Goal: Communication & Community: Ask a question

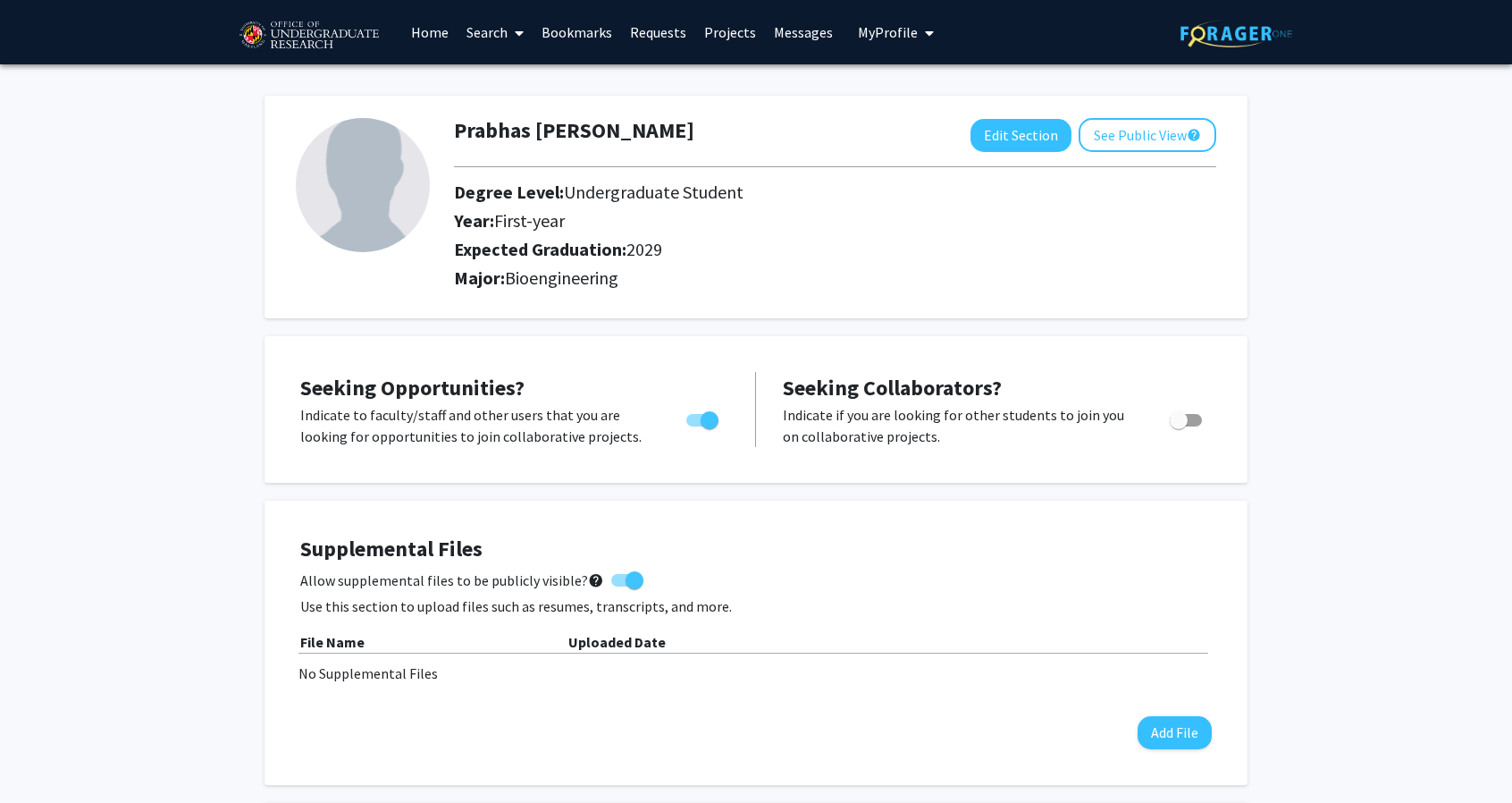
click at [517, 47] on span at bounding box center [516, 33] width 16 height 63
click at [528, 82] on span "Faculty/Staff" at bounding box center [524, 83] width 132 height 36
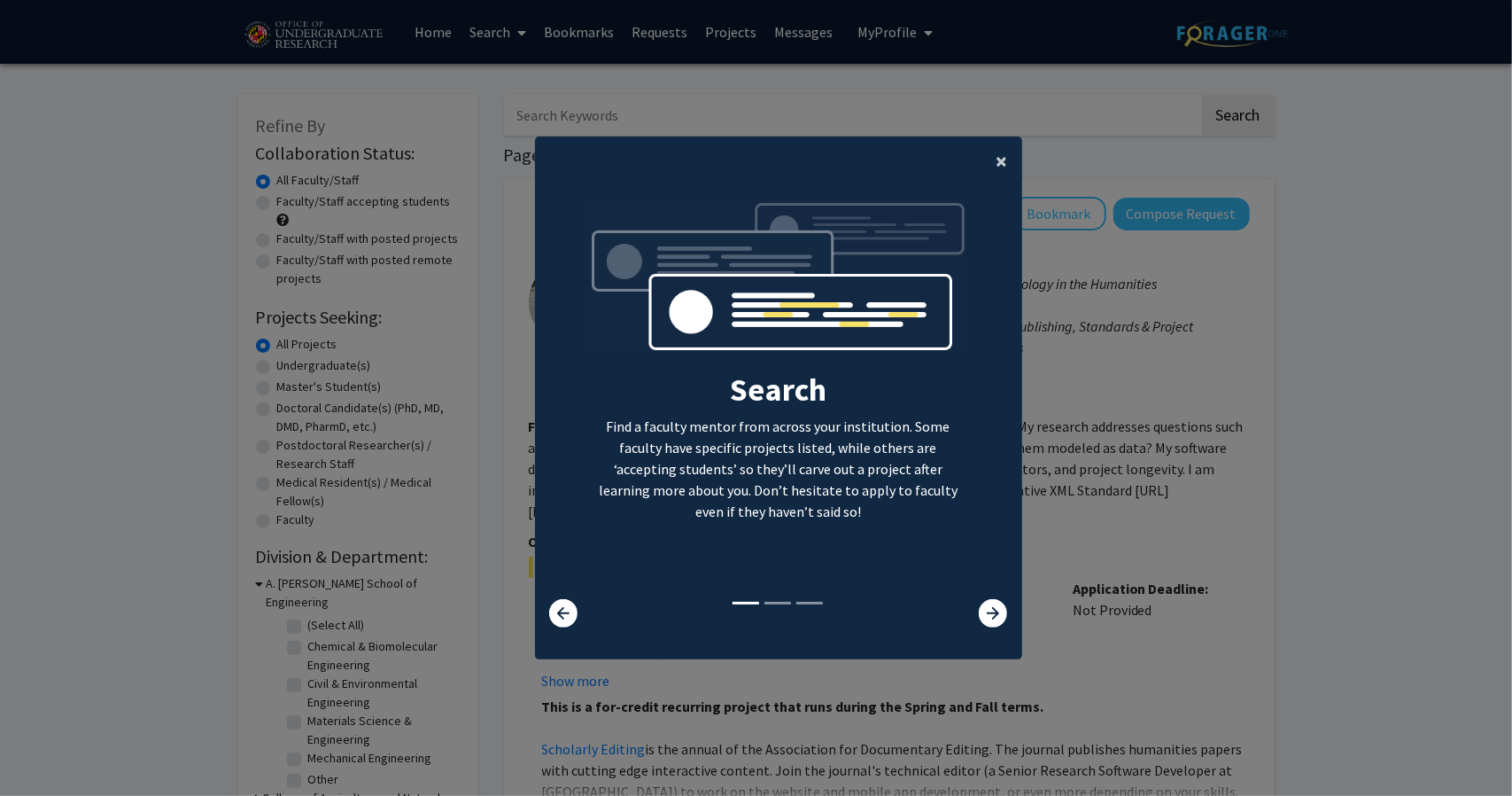
click at [1000, 164] on span "×" at bounding box center [1002, 161] width 12 height 28
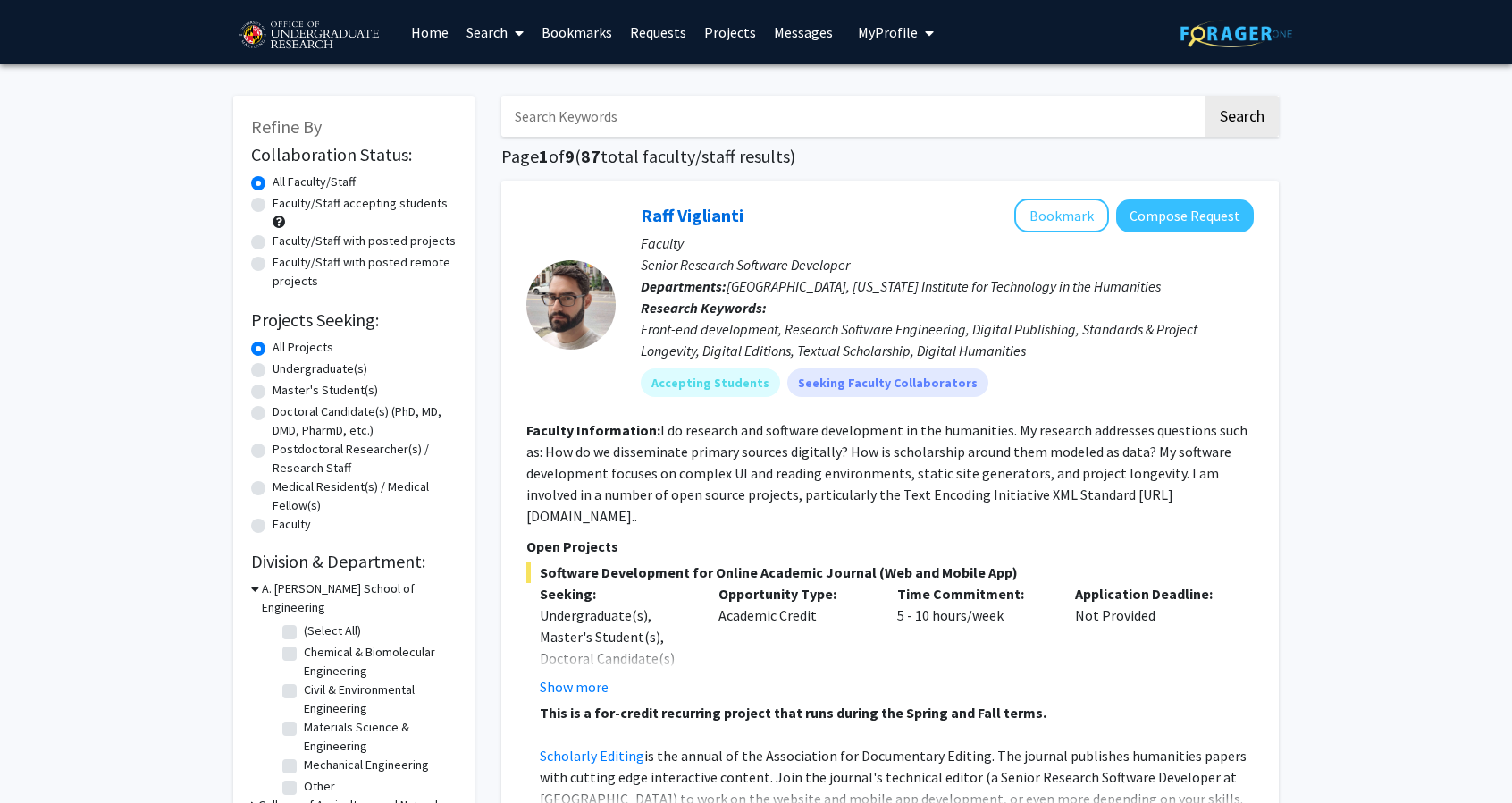
click at [770, 107] on input "Search Keywords" at bounding box center [852, 116] width 701 height 41
type input "[PERSON_NAME]"
click at [1206, 96] on button "Search" at bounding box center [1242, 116] width 73 height 41
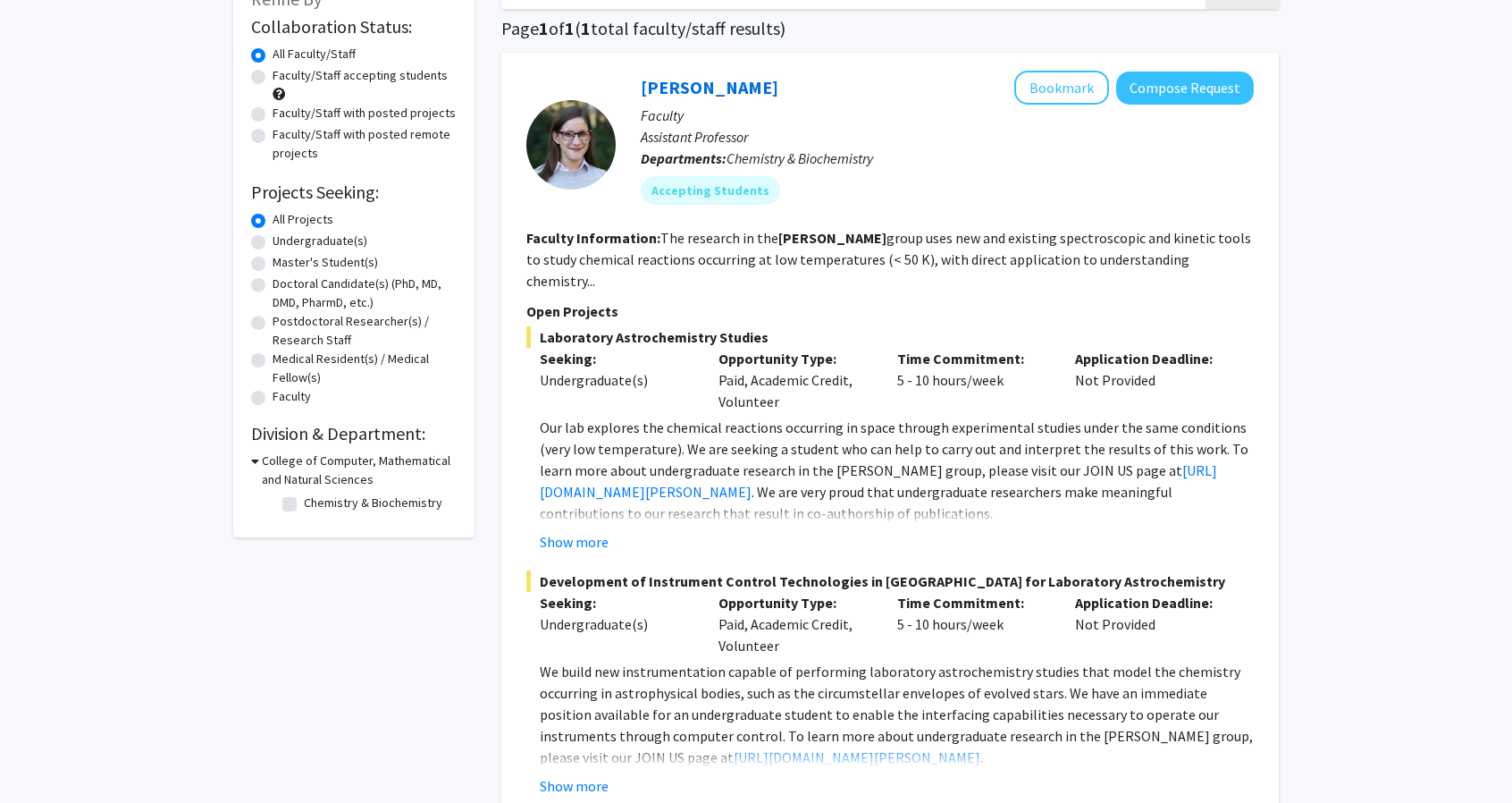
scroll to position [126, 0]
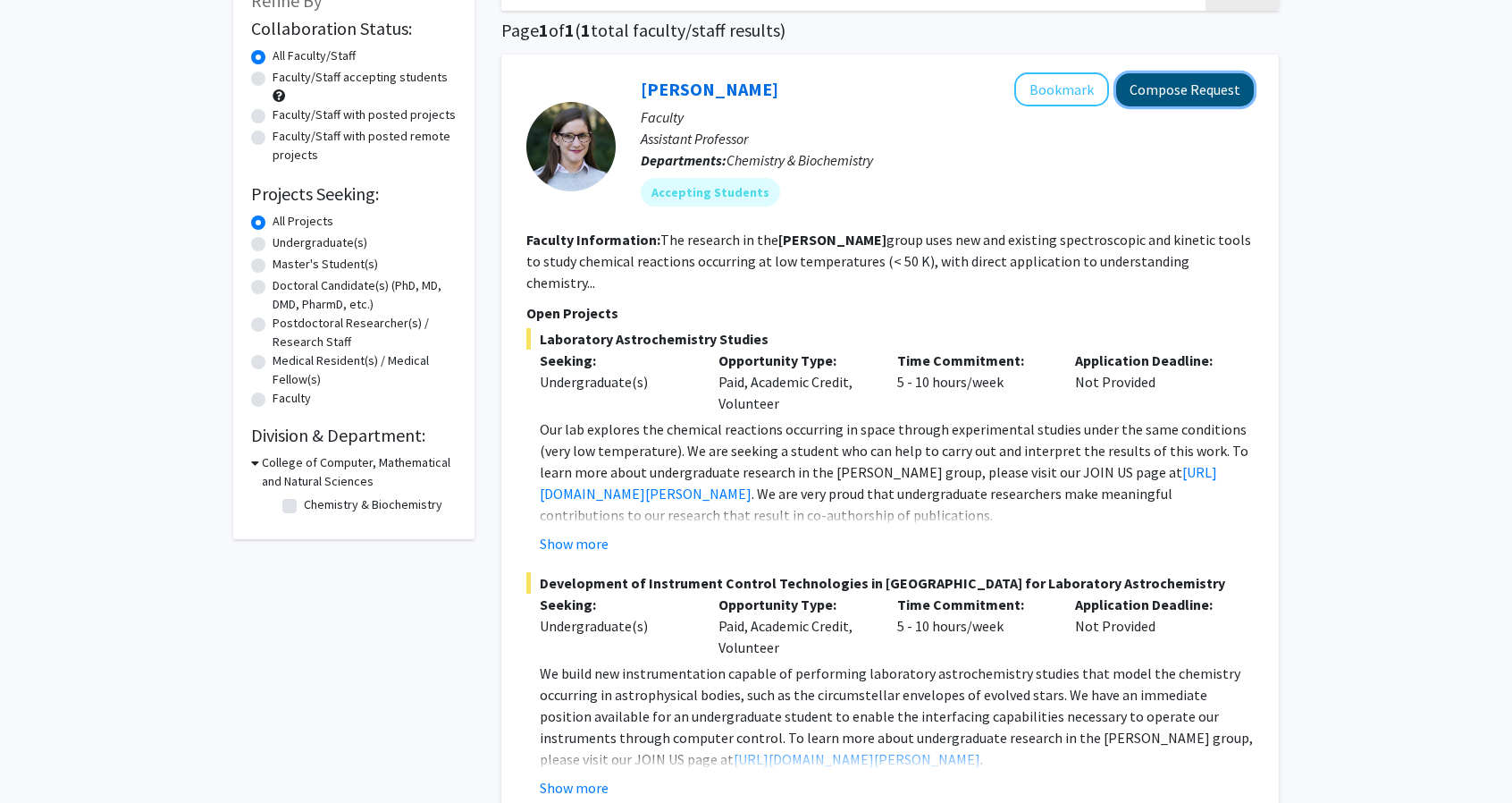
click at [1173, 91] on button "Compose Request" at bounding box center [1185, 89] width 138 height 33
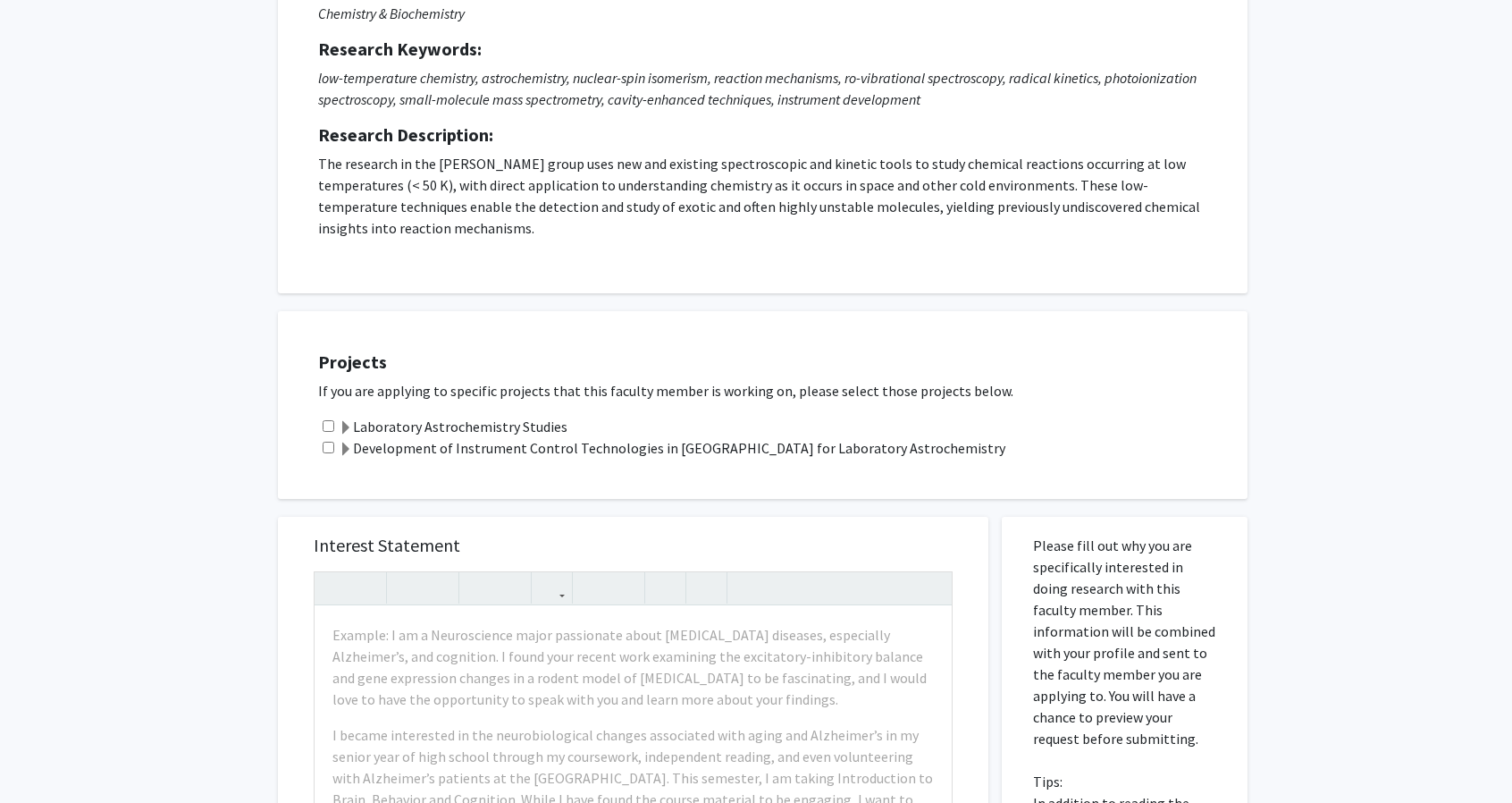
scroll to position [213, 0]
click at [323, 432] on div "Laboratory Astrochemistry Studies" at bounding box center [774, 428] width 912 height 22
click at [328, 426] on input "checkbox" at bounding box center [329, 427] width 12 height 12
checkbox input "false"
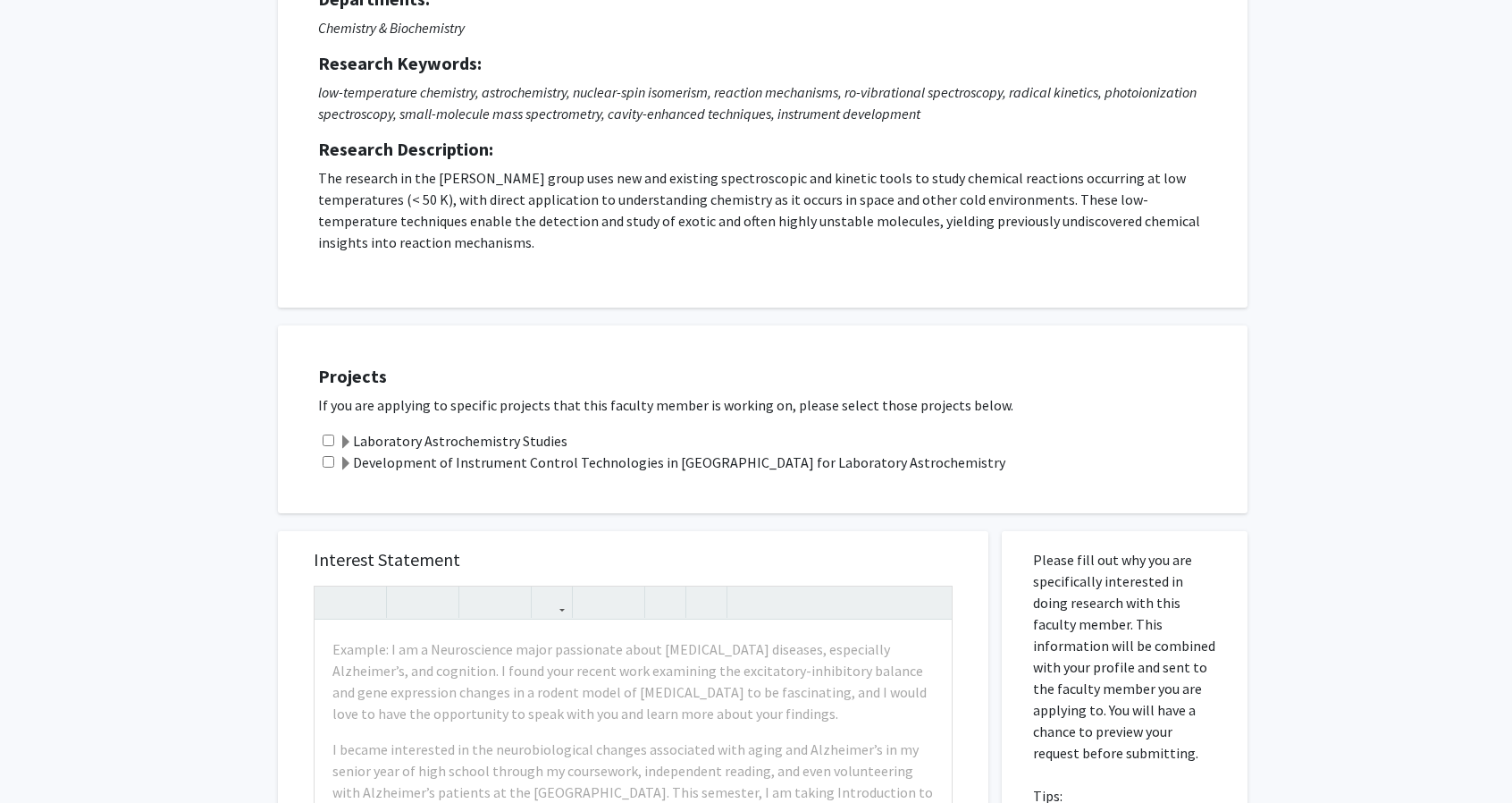
scroll to position [201, 0]
click at [327, 461] on input "checkbox" at bounding box center [329, 461] width 12 height 12
checkbox input "true"
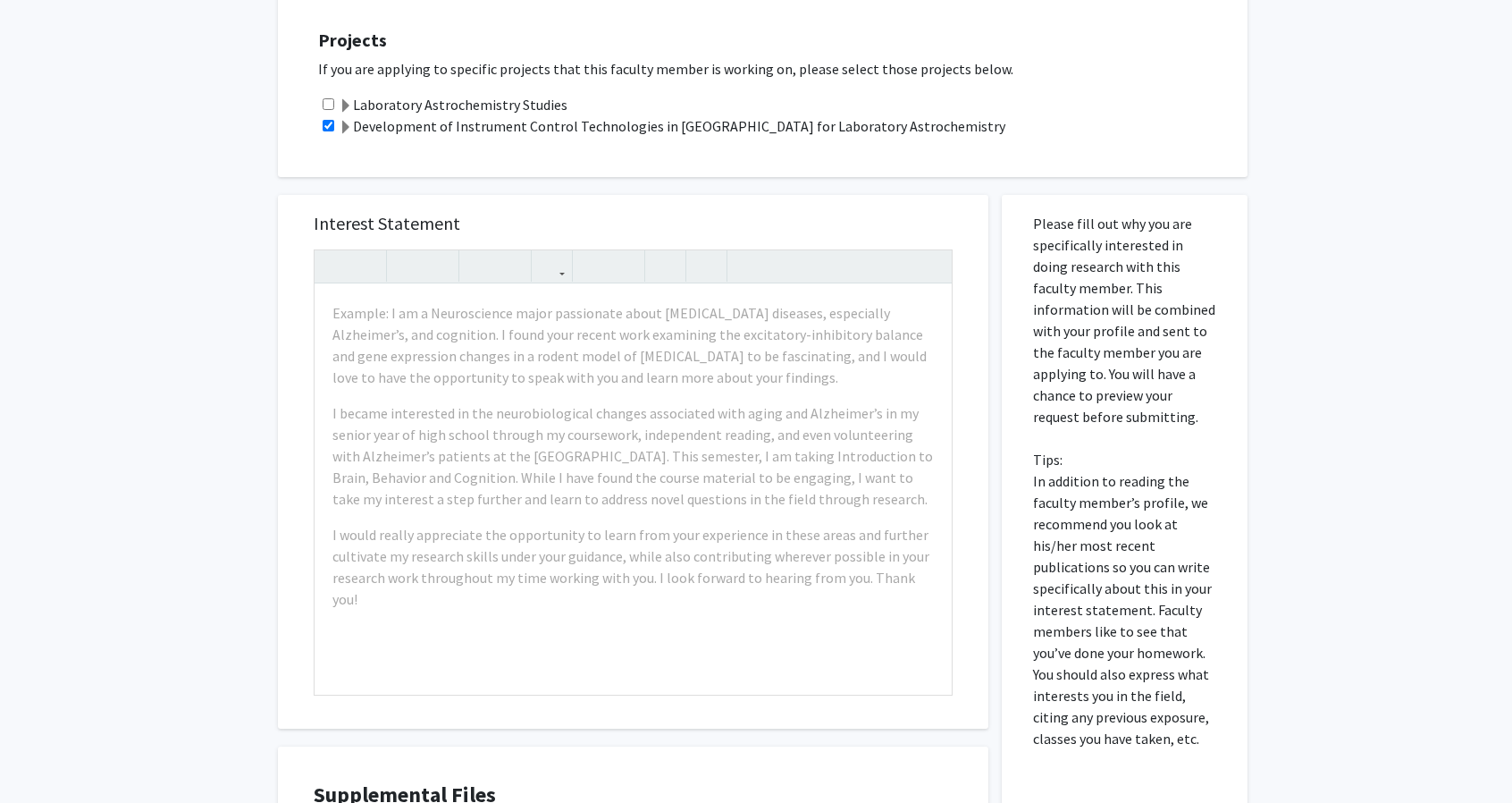
scroll to position [528, 0]
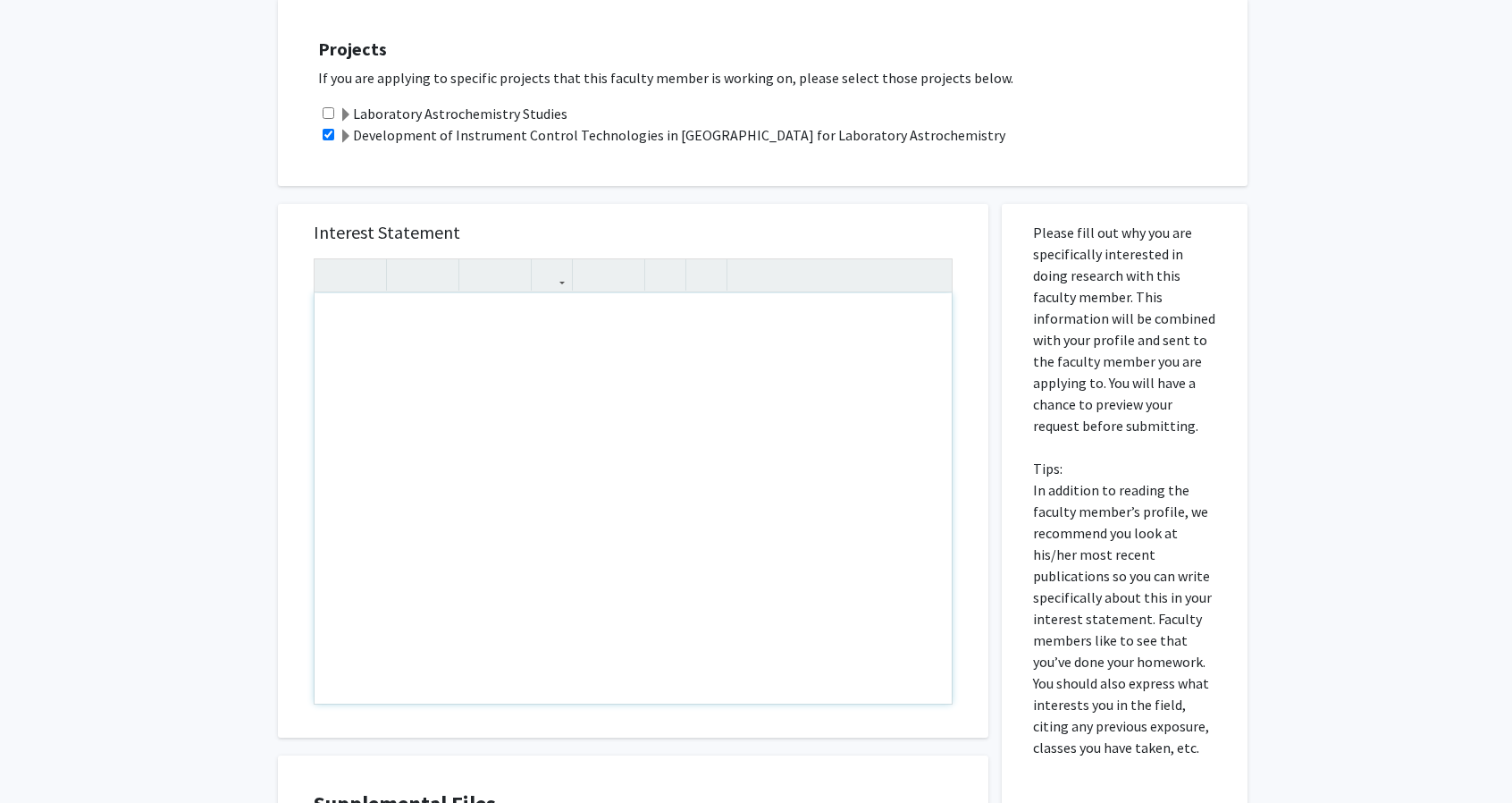
click at [421, 315] on div "Note to users with screen readers: Please press Alt+0 or Option+0 to deactivate…" at bounding box center [632, 498] width 637 height 410
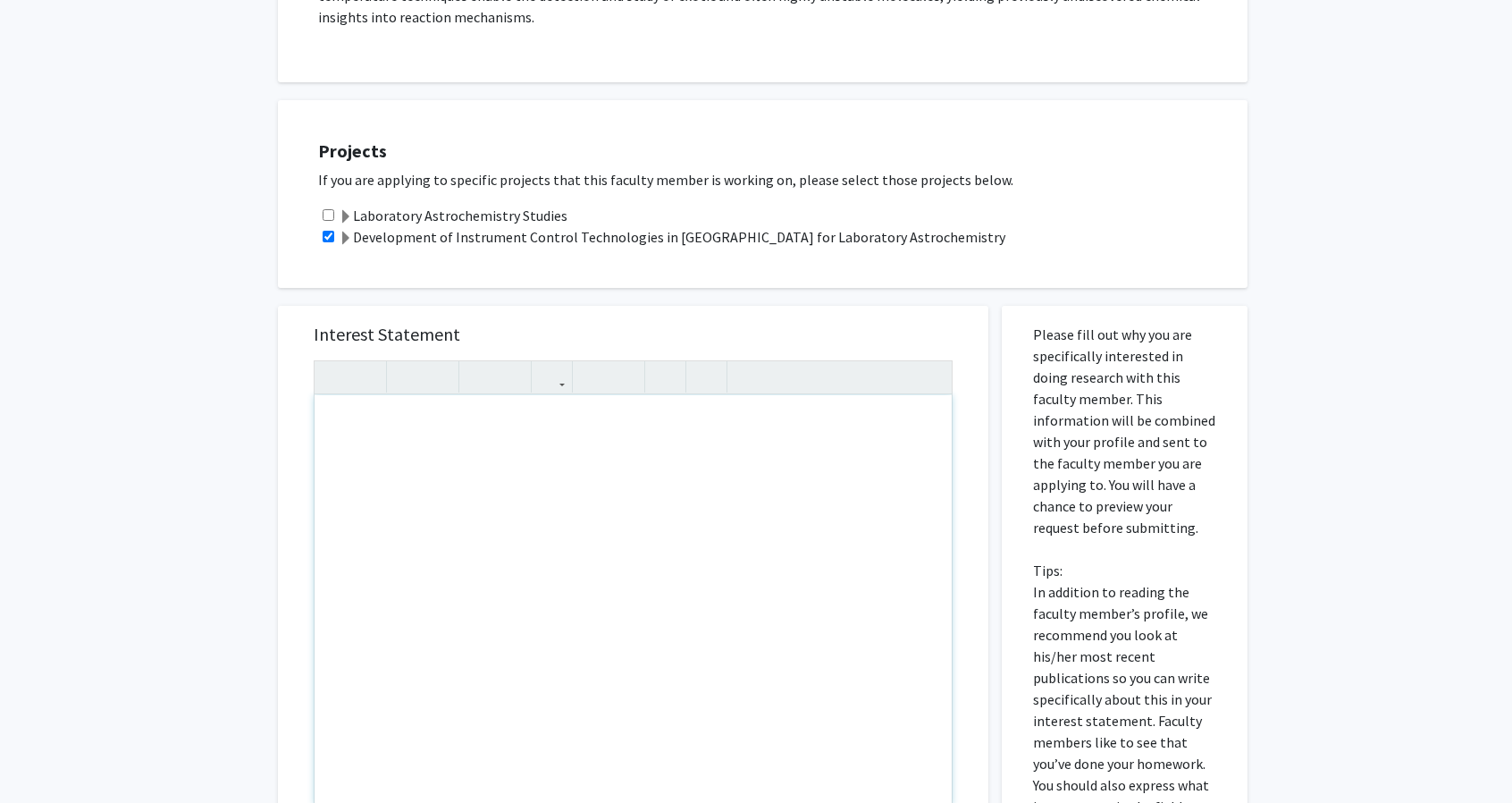
scroll to position [426, 0]
type textarea "<p>[PERSON_NAME],</p><p><br></p>"
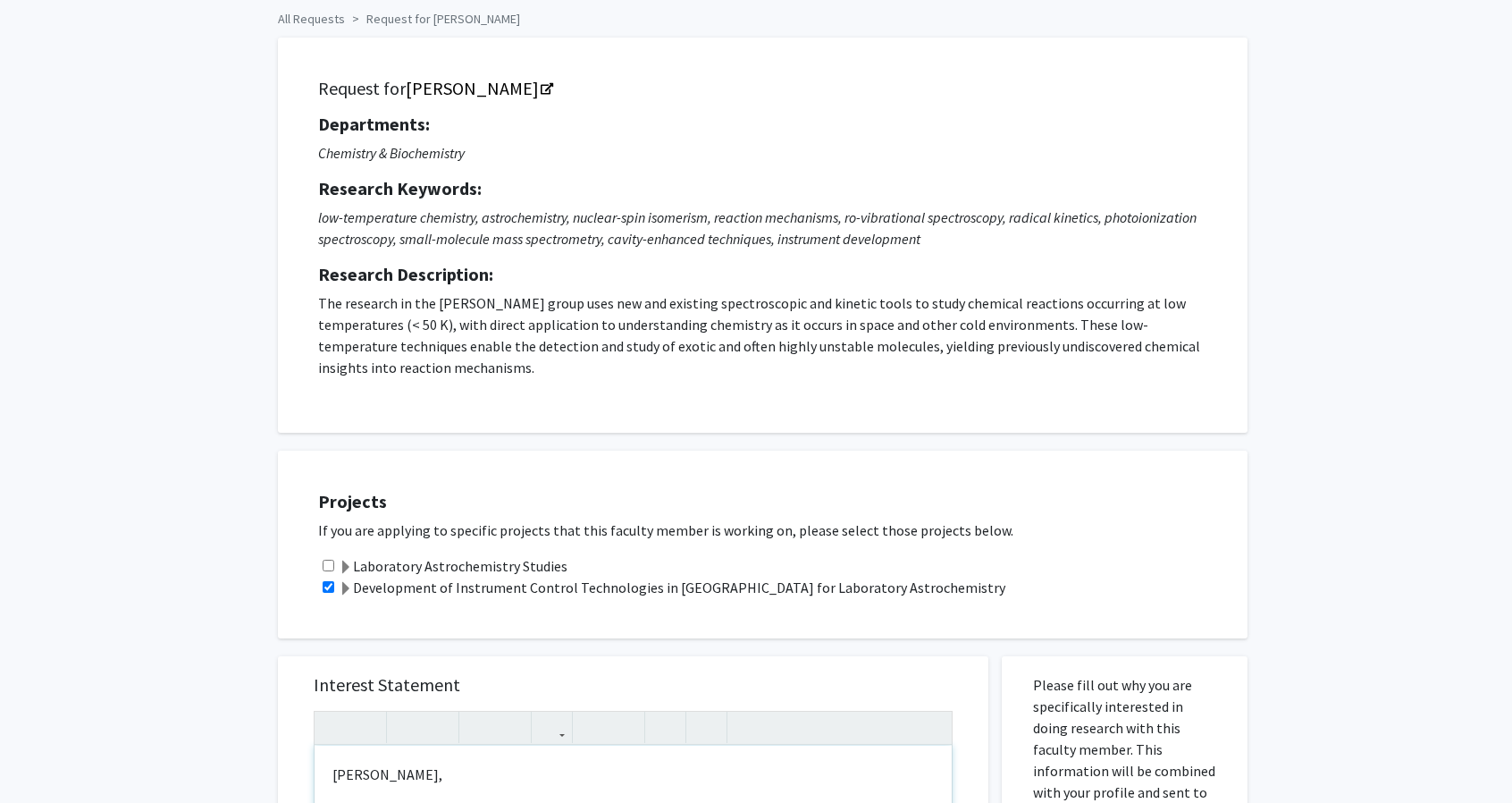
scroll to position [0, 0]
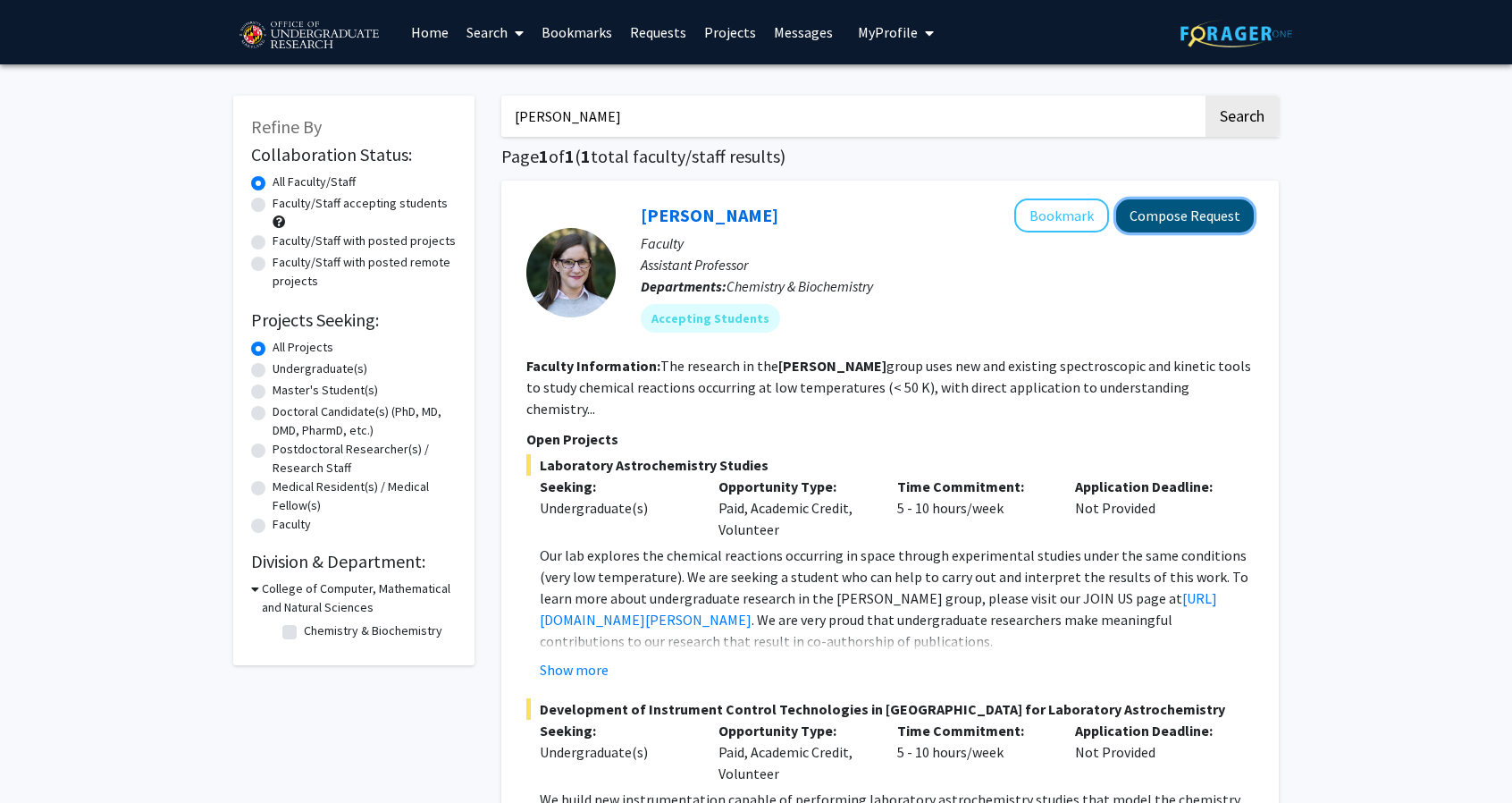
click at [1213, 204] on button "Compose Request" at bounding box center [1185, 215] width 138 height 33
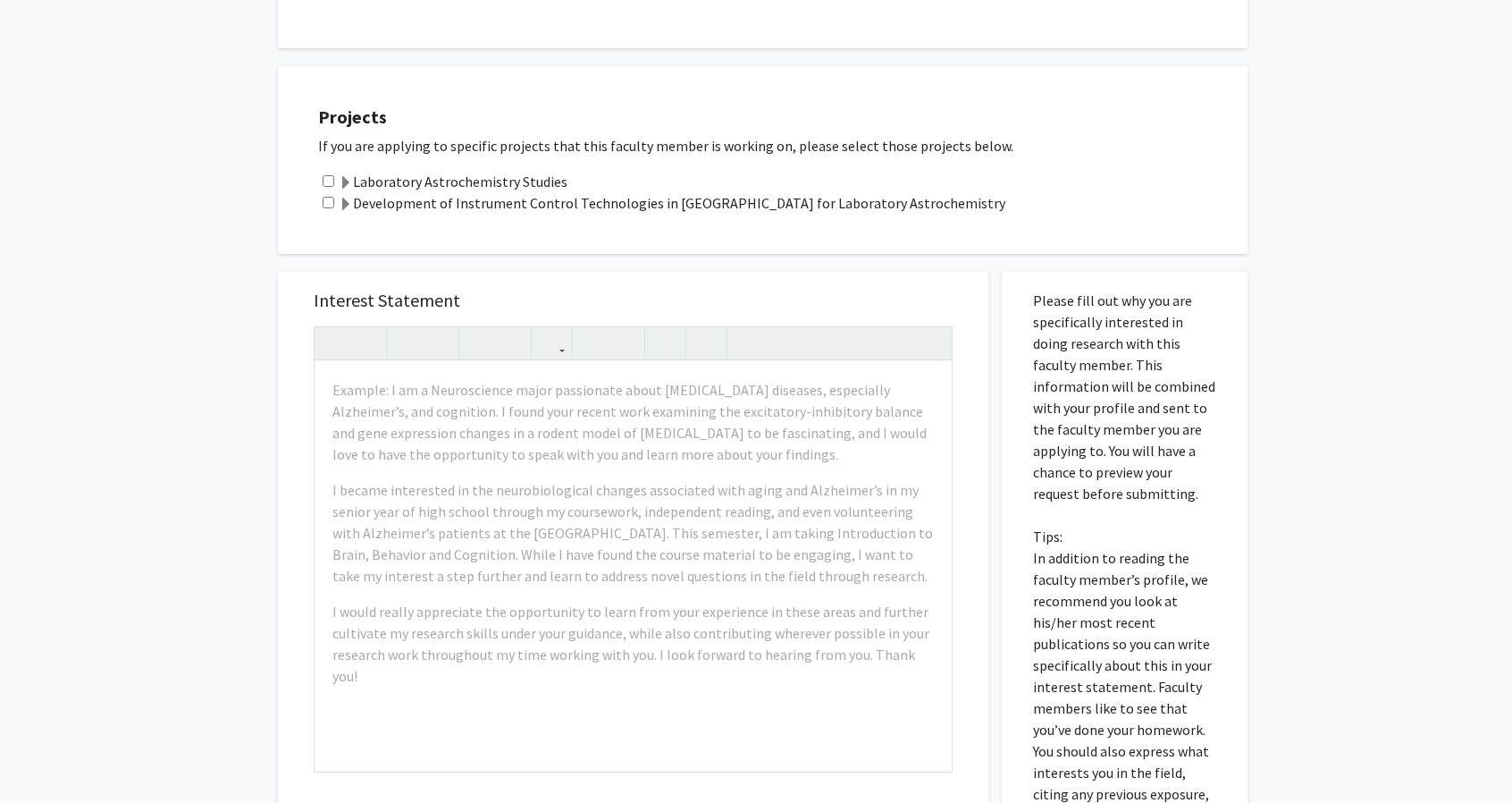
scroll to position [494, 0]
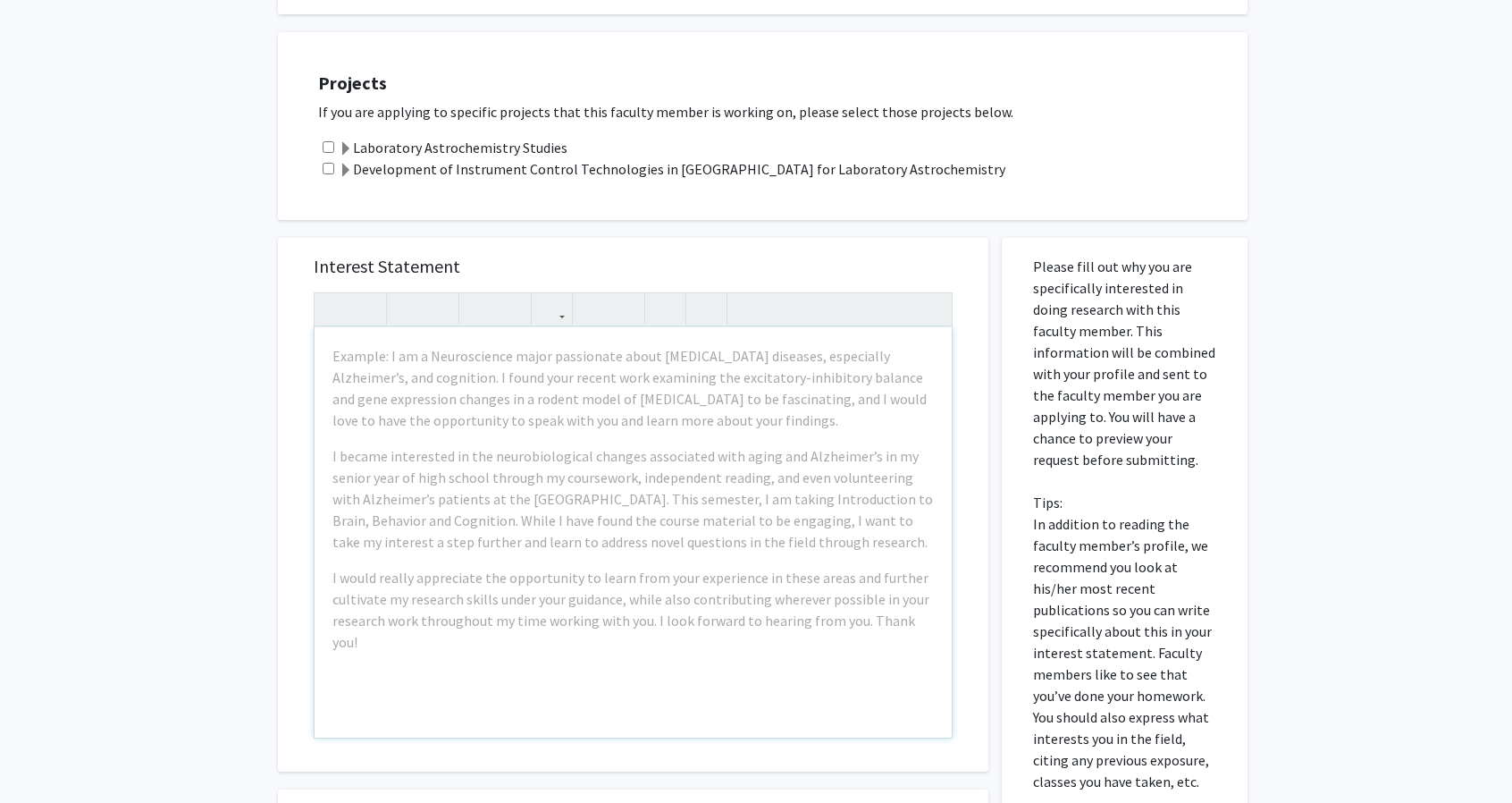
click at [327, 168] on input "checkbox" at bounding box center [329, 169] width 12 height 12
checkbox input "true"
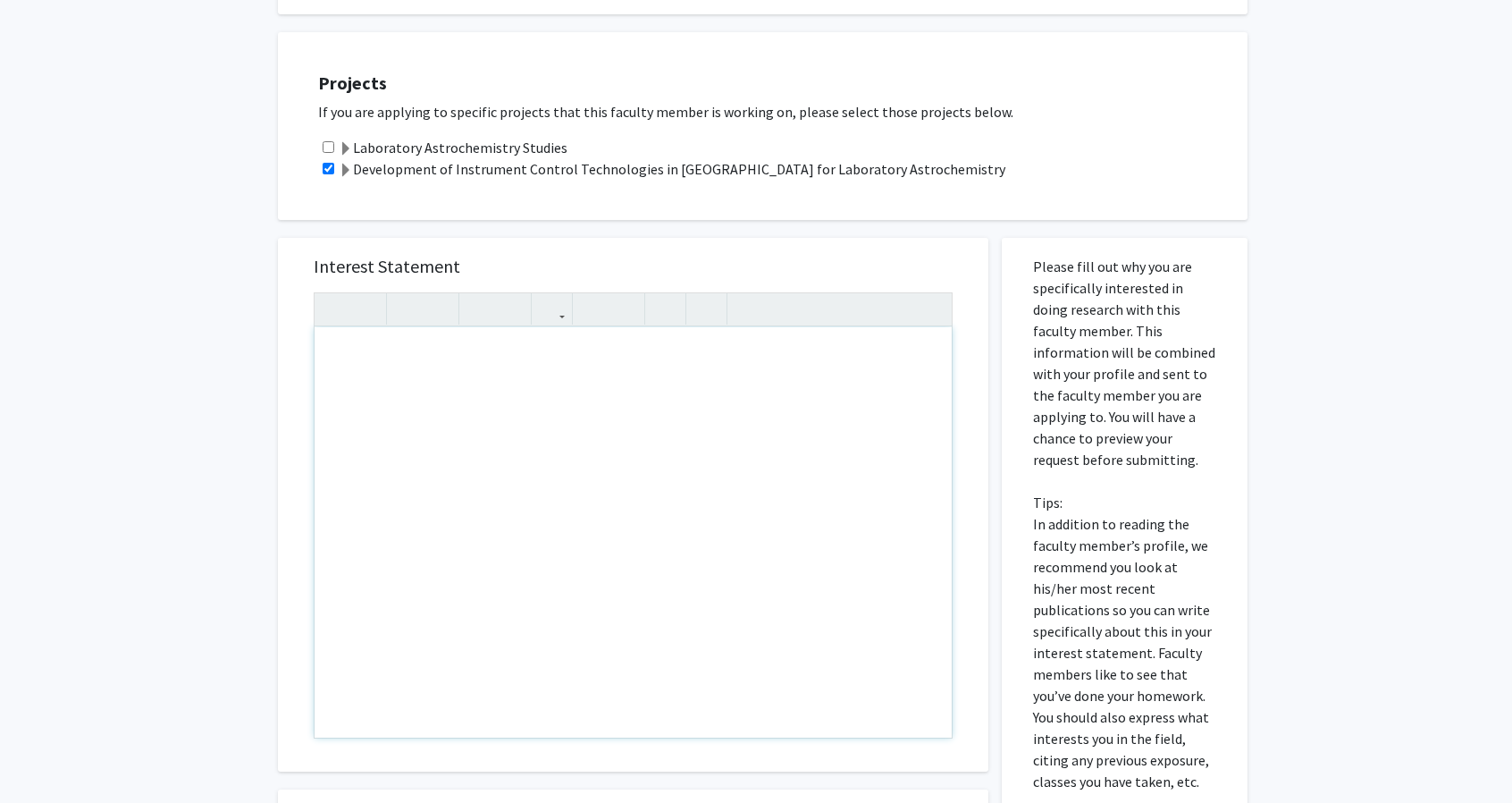
click at [370, 351] on div "Note to users with screen readers: Please press Alt+0 or Option+0 to deactivate…" at bounding box center [632, 532] width 637 height 410
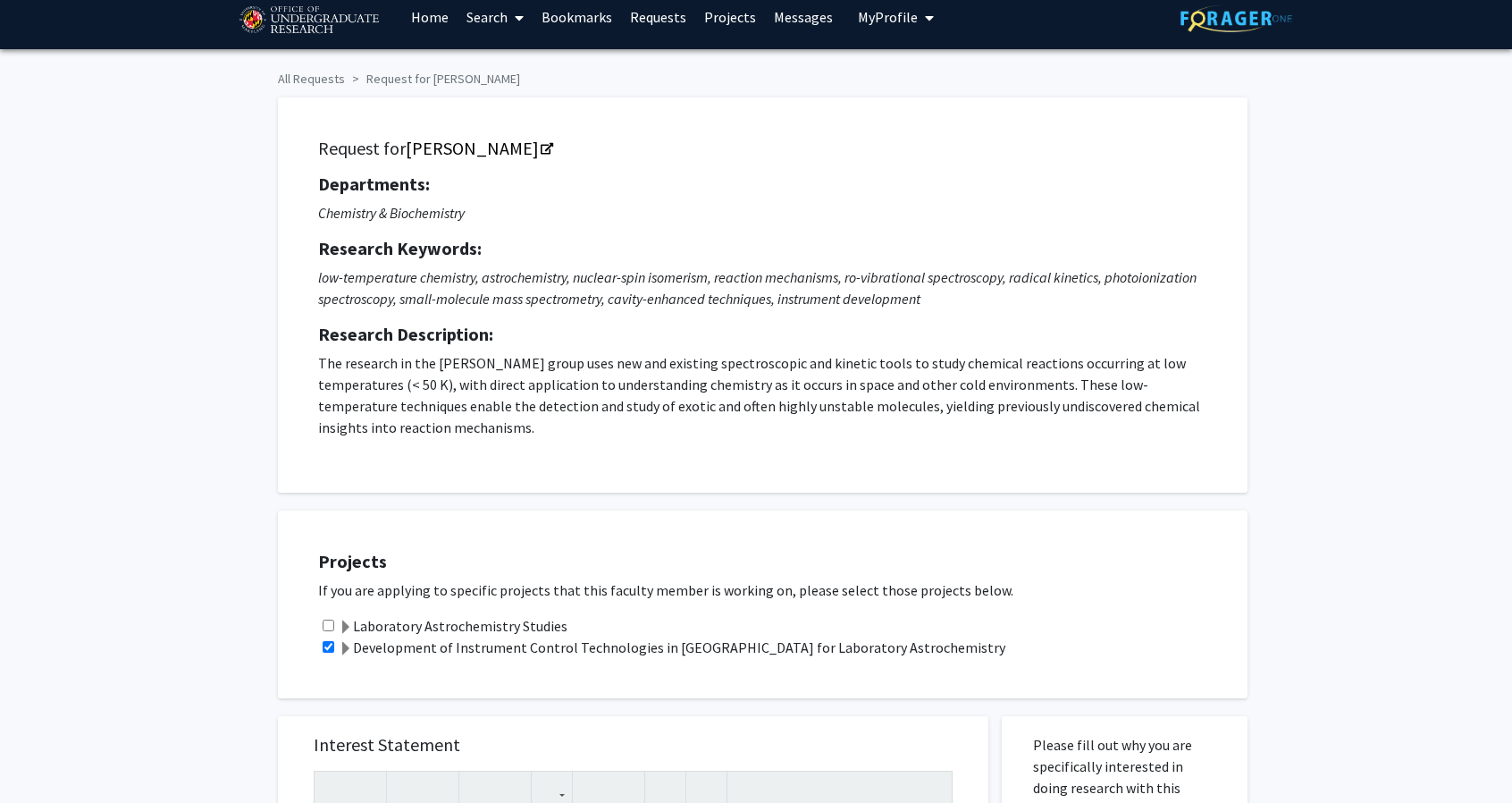
scroll to position [0, 0]
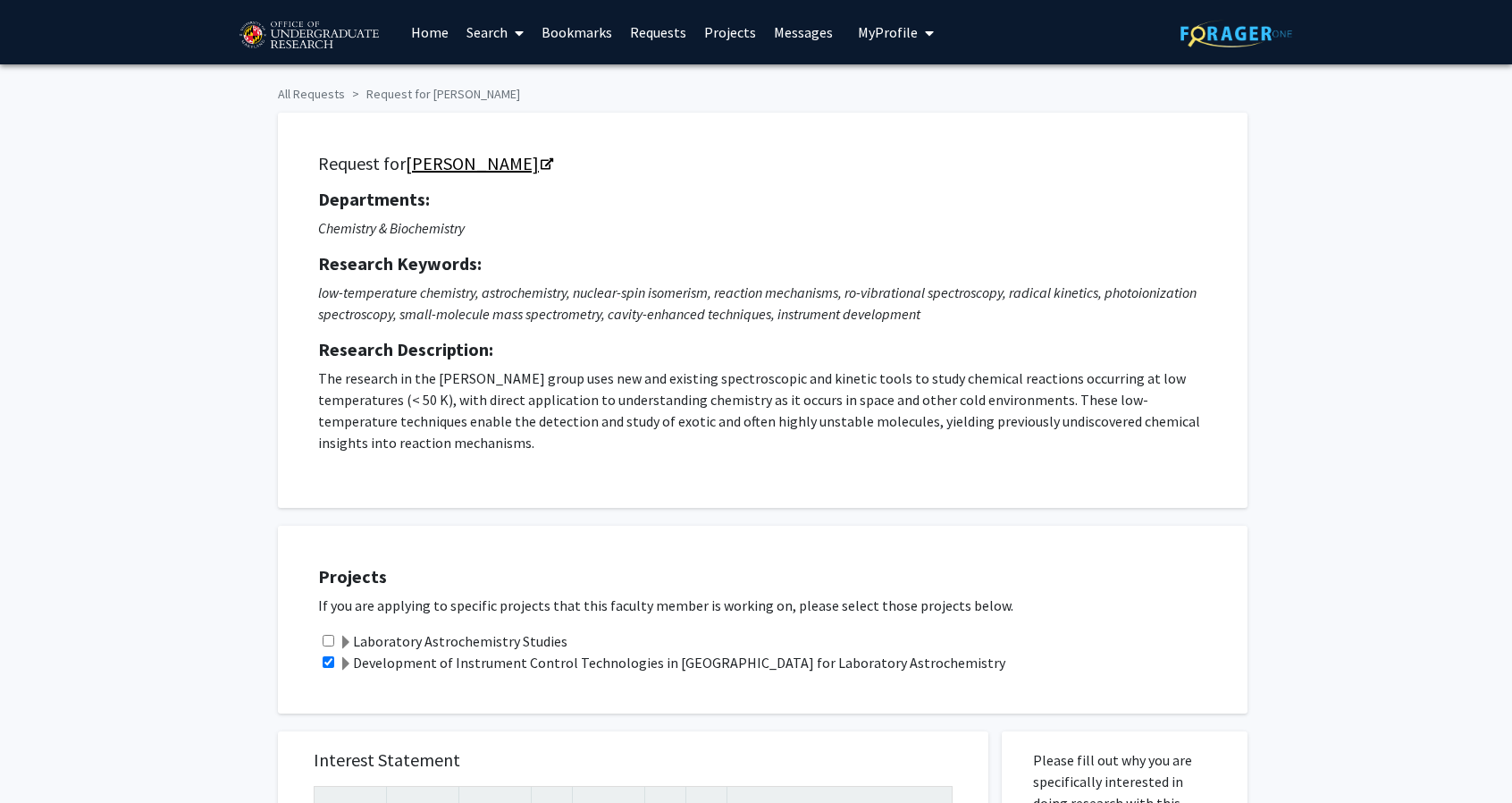
click at [541, 167] on icon "Opens in a new tab" at bounding box center [547, 166] width 13 height 12
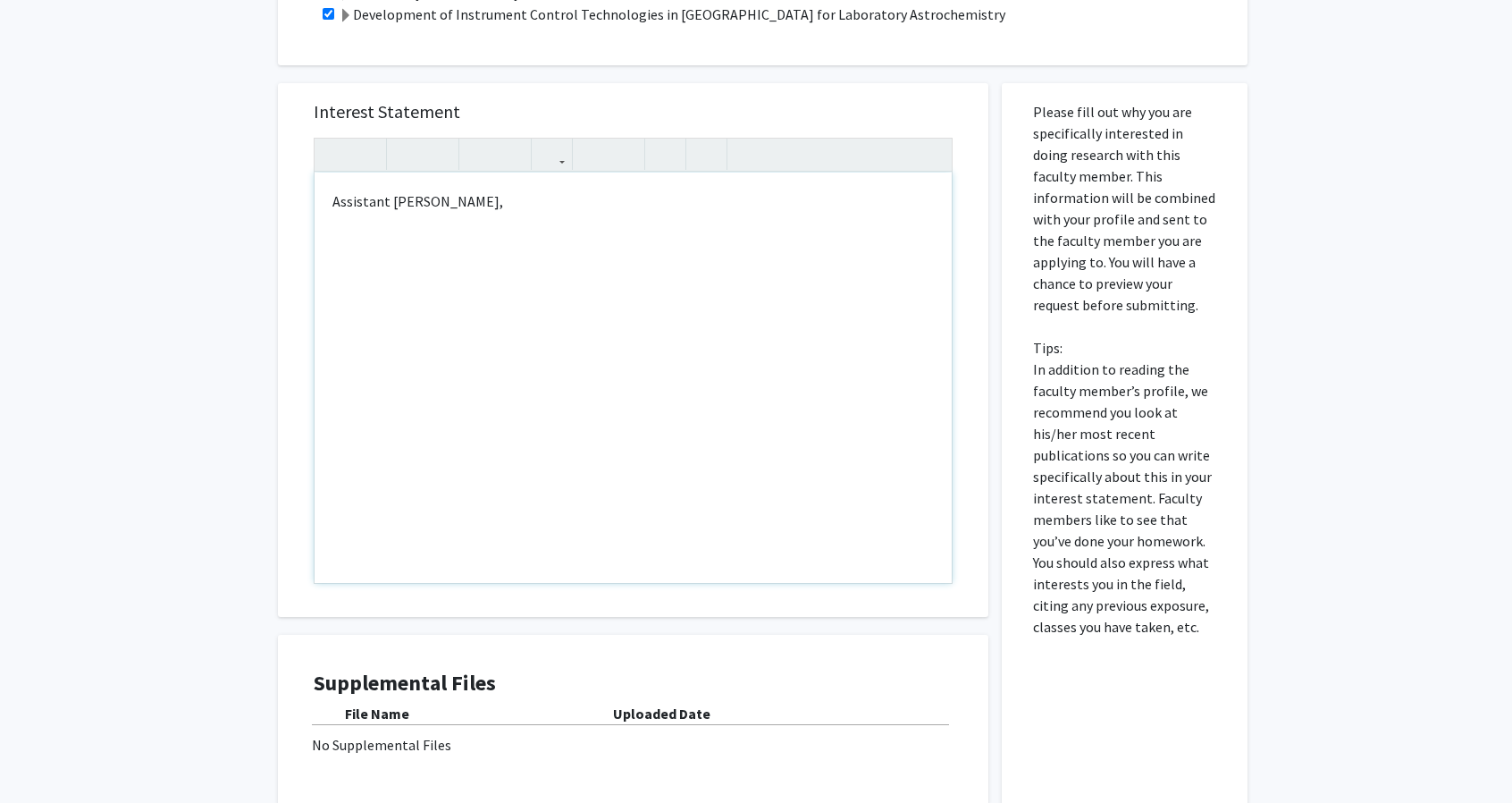
scroll to position [667, 0]
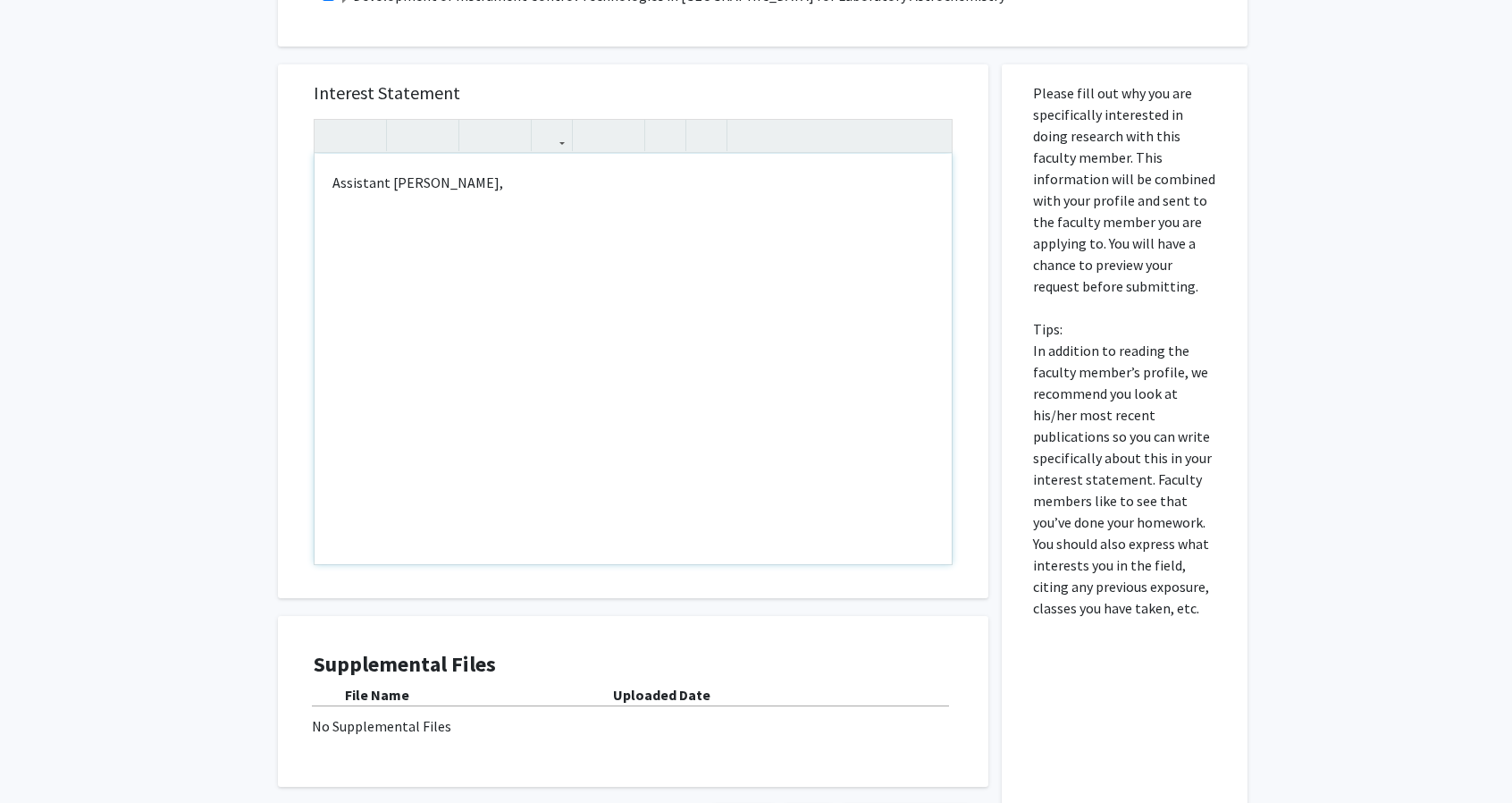
click at [510, 240] on div "Assistant [PERSON_NAME]," at bounding box center [632, 358] width 637 height 410
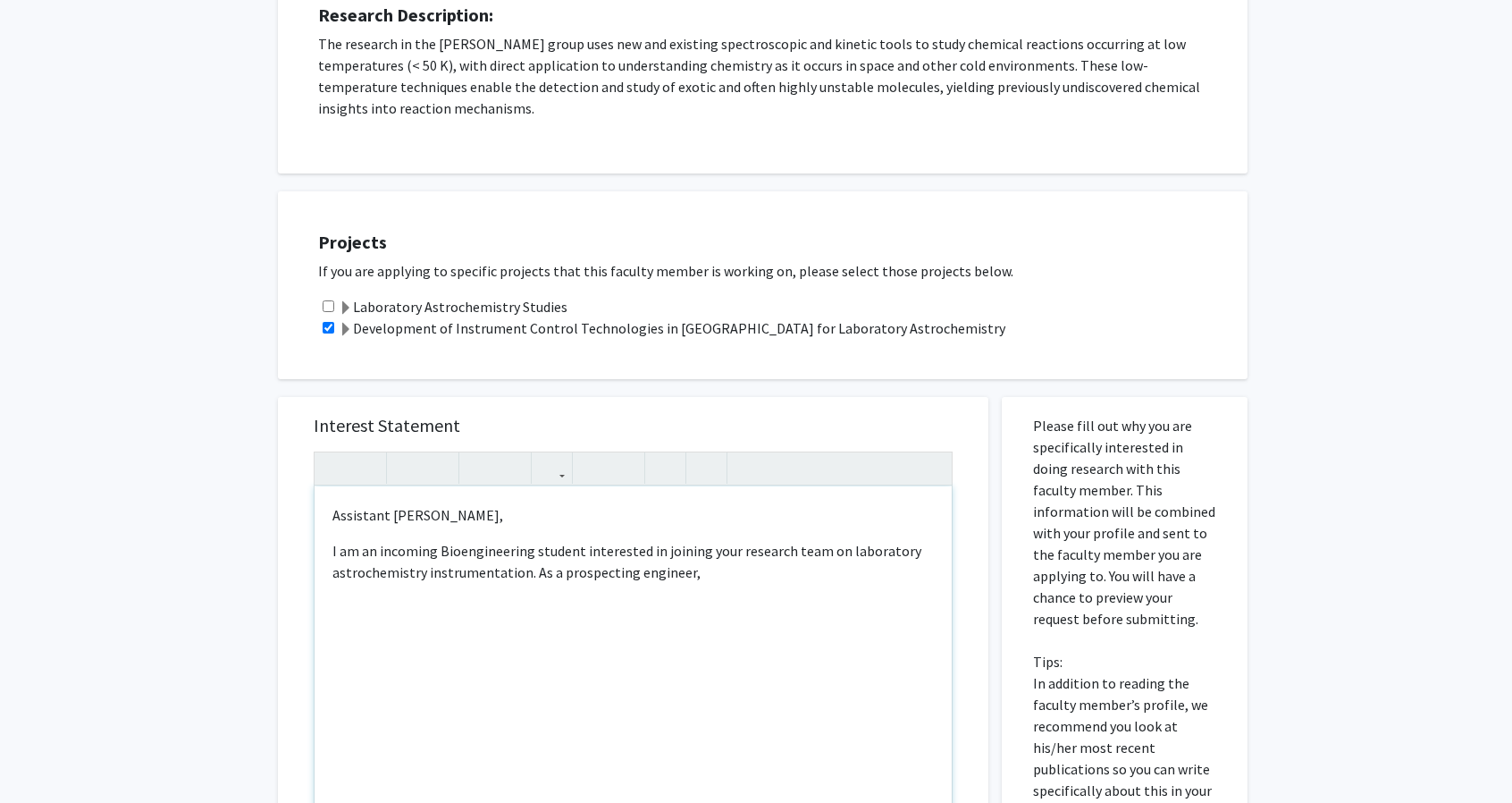
scroll to position [335, 0]
click at [659, 590] on p "I am an incoming Bioengineering student interested in joining your research tea…" at bounding box center [632, 571] width 601 height 65
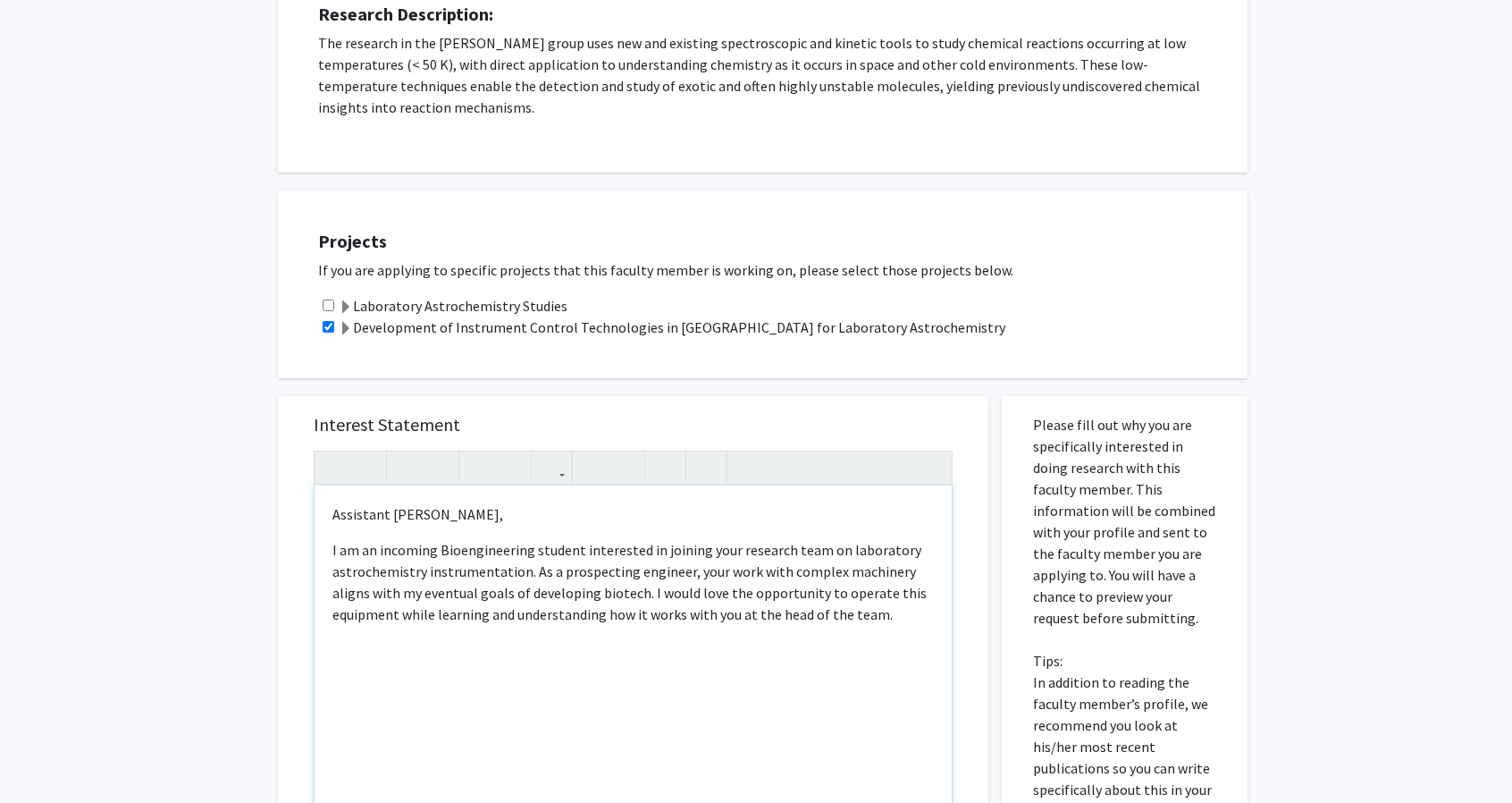
type textarea "<p>Assistant [PERSON_NAME],</p><p>I am an incoming Bioengineering student inter…"
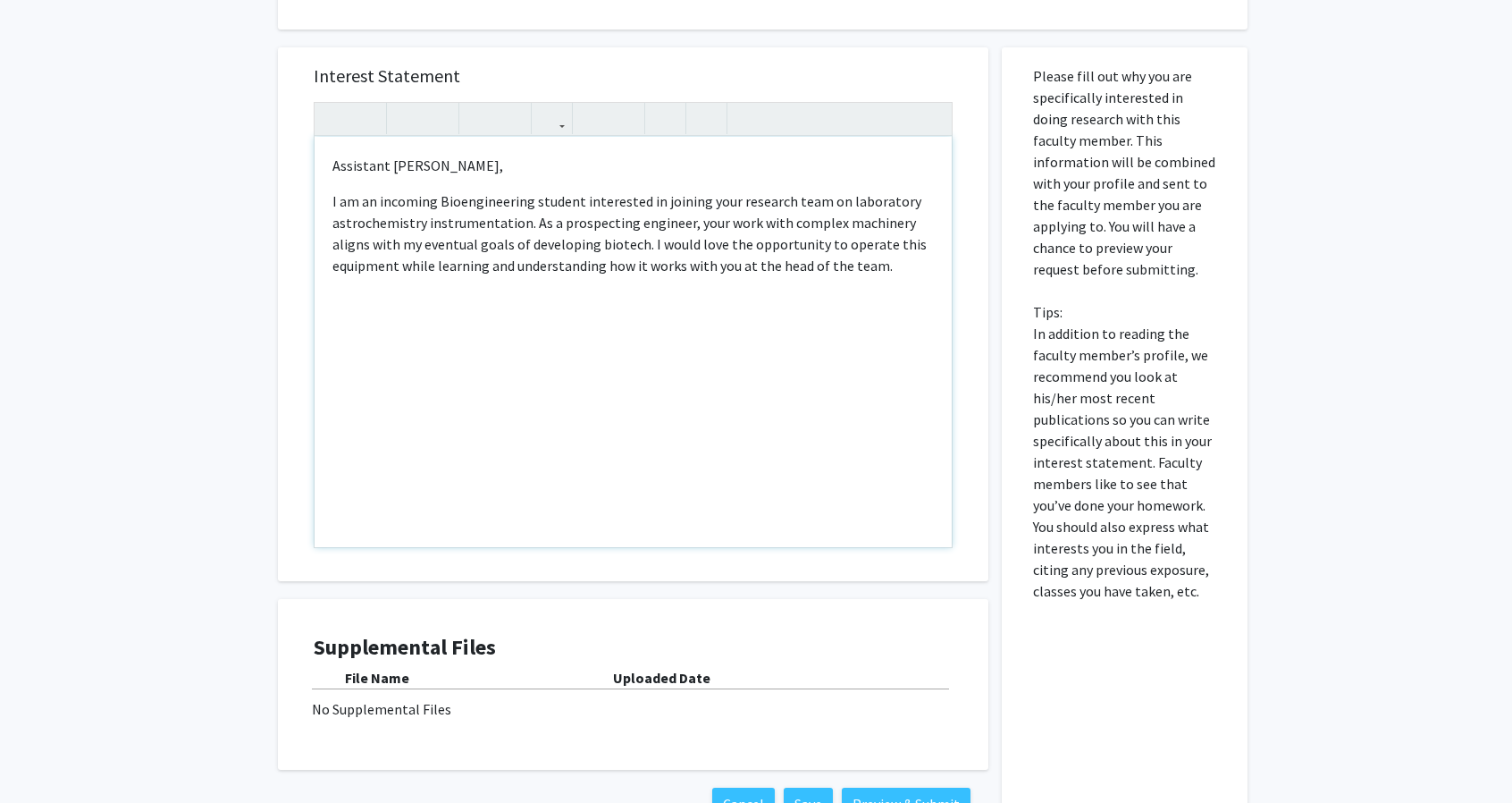
scroll to position [683, 0]
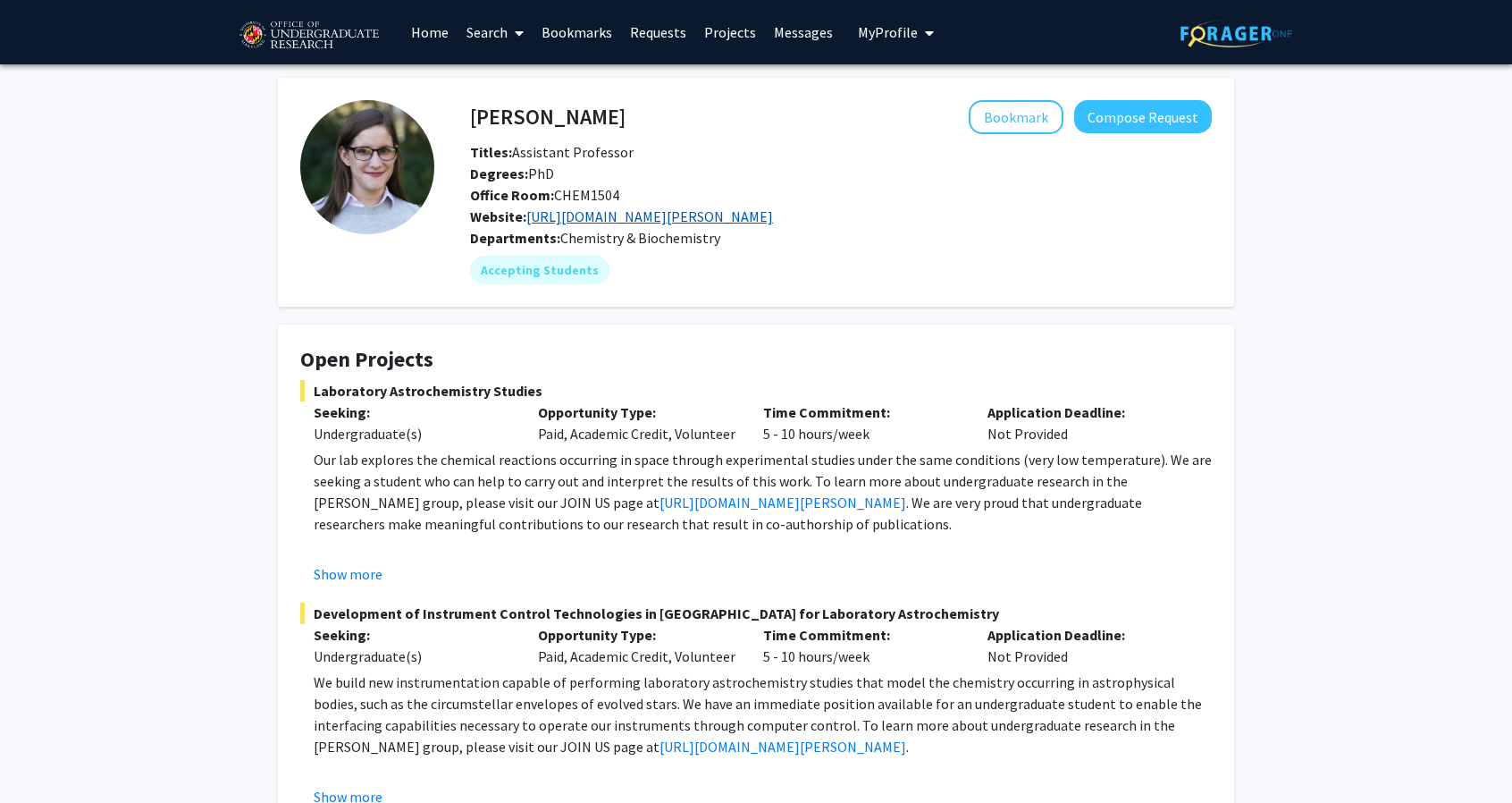
click at [572, 219] on link "http://chem.umd.edu/dodson" at bounding box center [649, 216] width 246 height 18
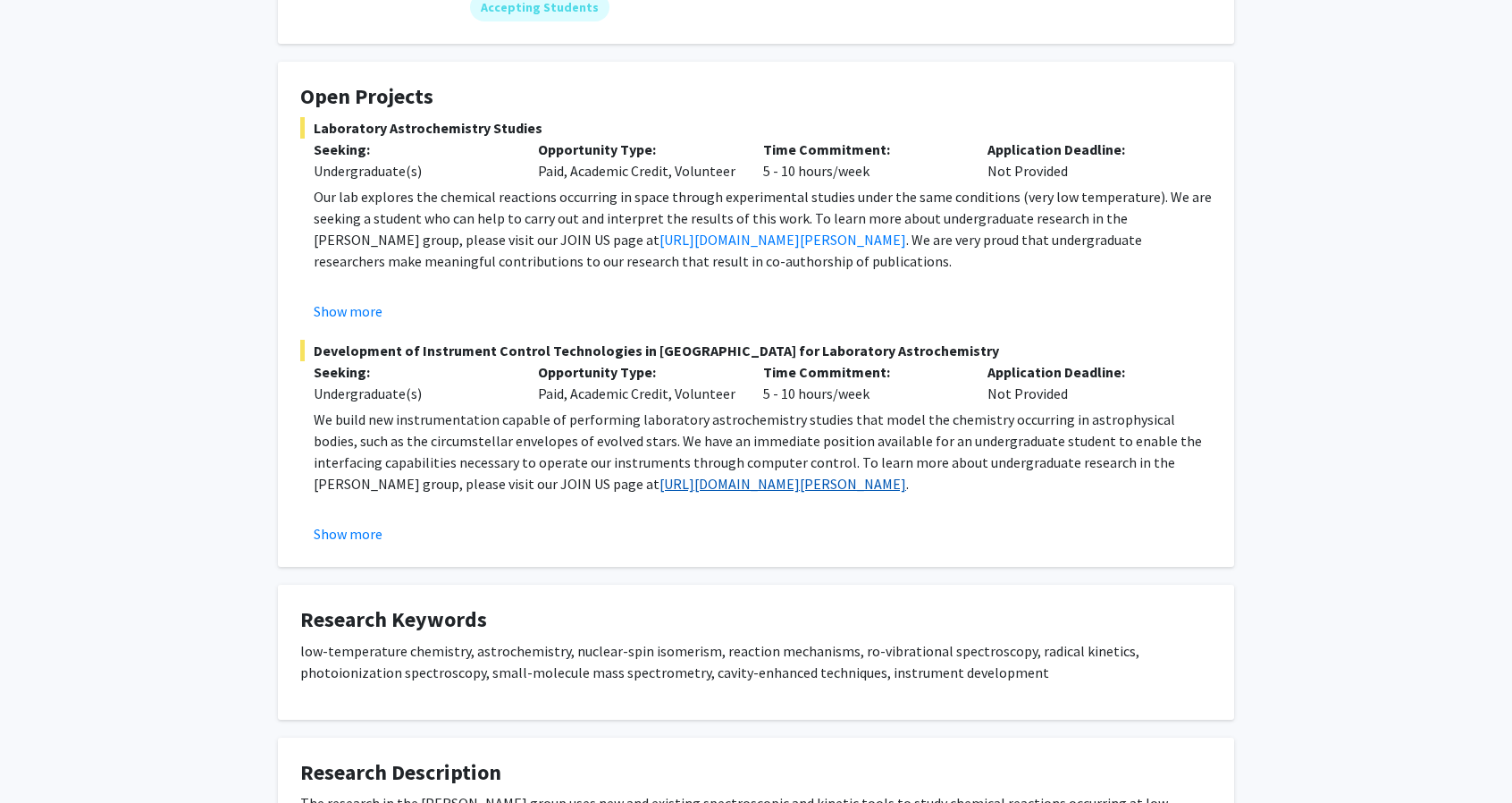
click at [659, 491] on link "[URL][DOMAIN_NAME][PERSON_NAME]" at bounding box center [782, 484] width 246 height 18
click at [659, 485] on link "[URL][DOMAIN_NAME][PERSON_NAME]" at bounding box center [782, 484] width 246 height 18
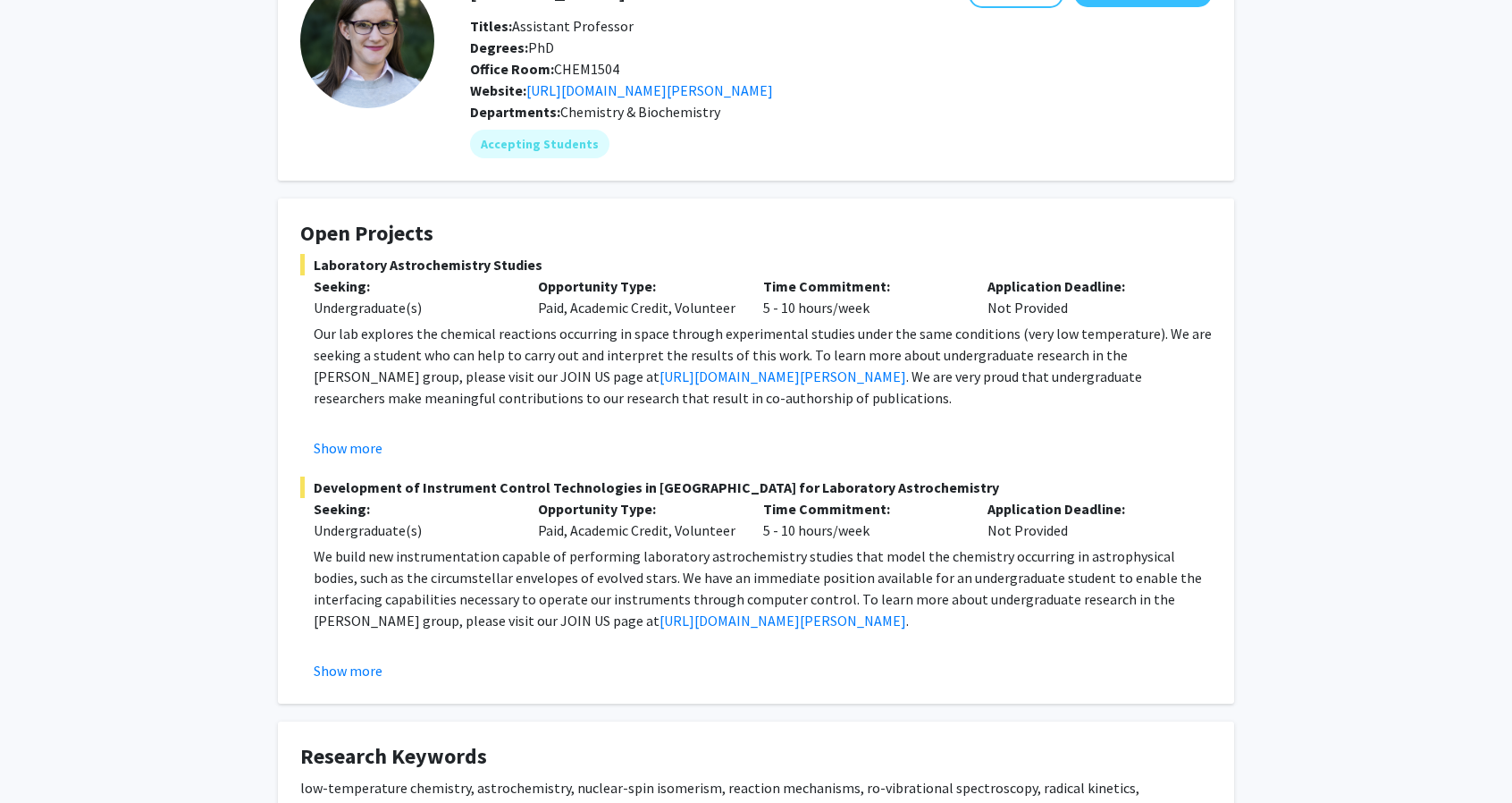
scroll to position [0, 0]
